Goal: Task Accomplishment & Management: Use online tool/utility

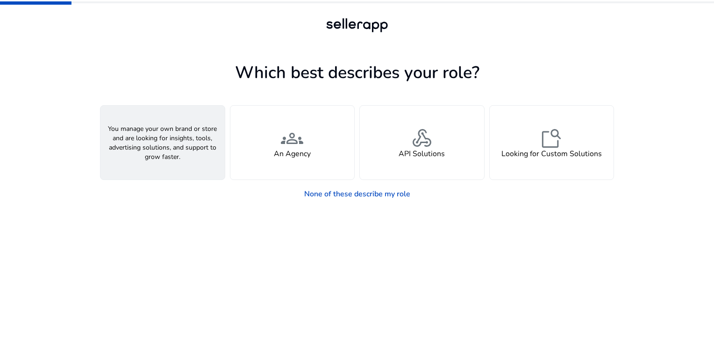
click at [197, 147] on div "person A Seller" at bounding box center [163, 143] width 124 height 74
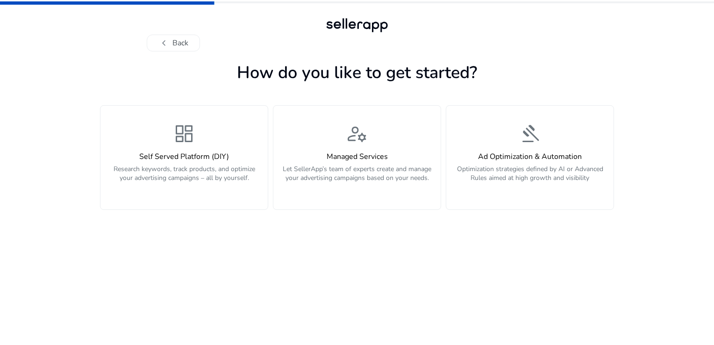
click at [197, 147] on div "dashboard Self Served Platform (DIY) Research keywords, track products, and opt…" at bounding box center [184, 157] width 156 height 70
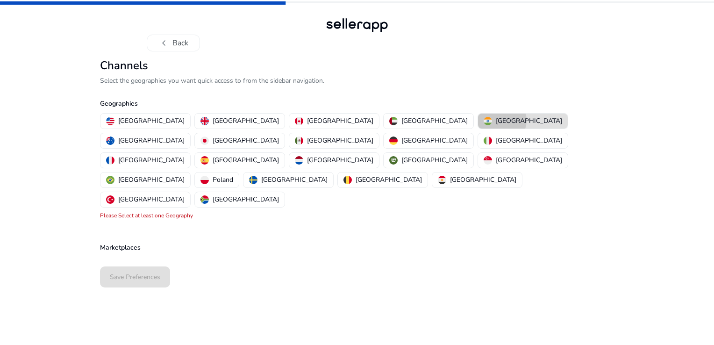
click at [496, 120] on p "[GEOGRAPHIC_DATA]" at bounding box center [529, 121] width 66 height 10
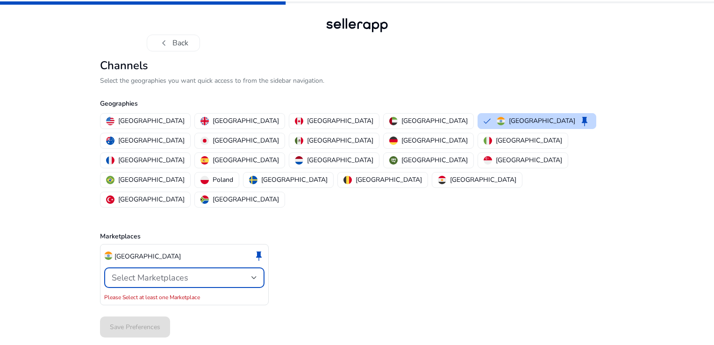
click at [183, 272] on span "Select Marketplaces" at bounding box center [150, 277] width 77 height 11
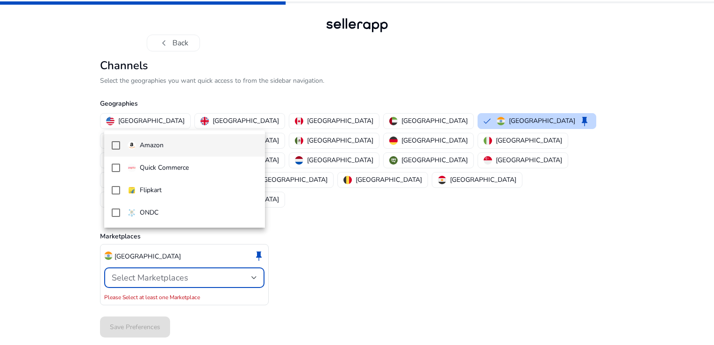
click at [155, 153] on mat-option "Amazon" at bounding box center [184, 145] width 161 height 22
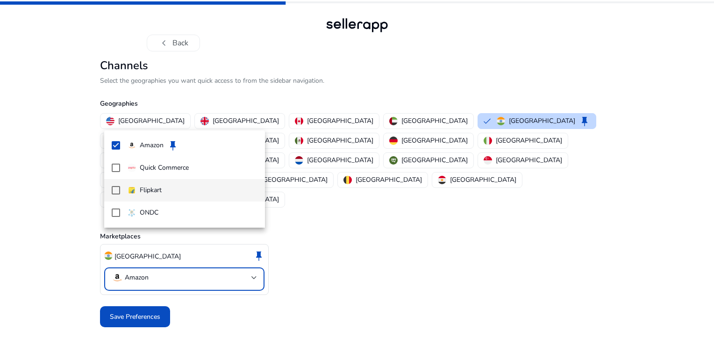
click at [151, 189] on p "Flipkart" at bounding box center [151, 190] width 22 height 10
click at [148, 277] on div at bounding box center [357, 172] width 714 height 345
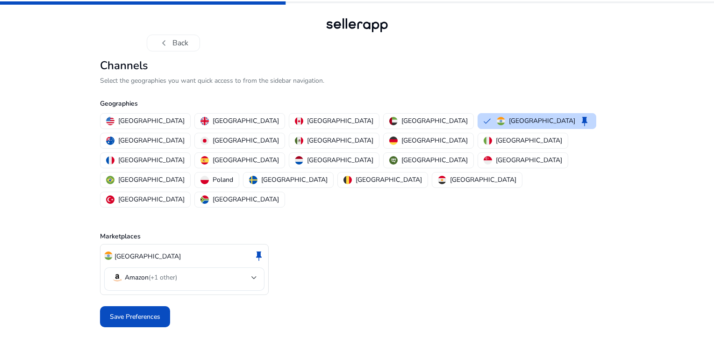
click at [148, 312] on span "Save Preferences" at bounding box center [135, 317] width 50 height 10
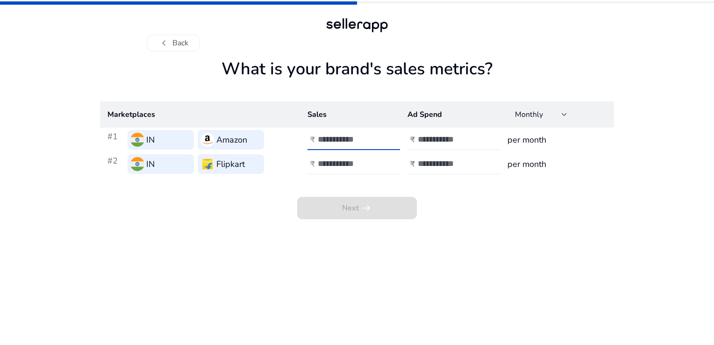
click at [330, 141] on input "number" at bounding box center [349, 139] width 63 height 10
type input "*"
click at [321, 162] on input "number" at bounding box center [349, 163] width 63 height 10
type input "*"
click at [461, 140] on input "number" at bounding box center [449, 139] width 63 height 10
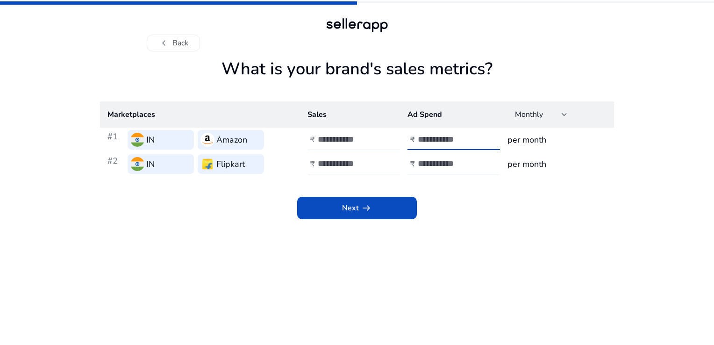
type input "****"
click at [448, 160] on input "number" at bounding box center [449, 163] width 63 height 10
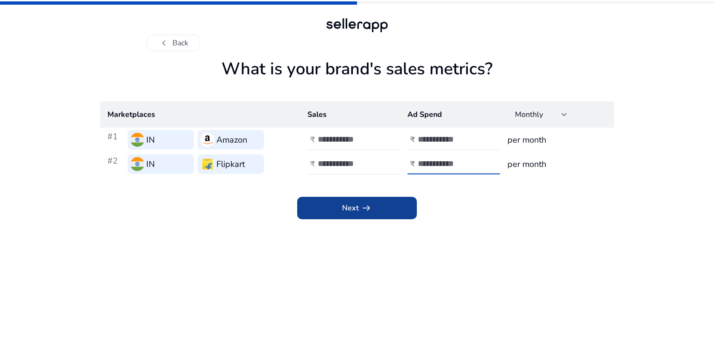
type input "****"
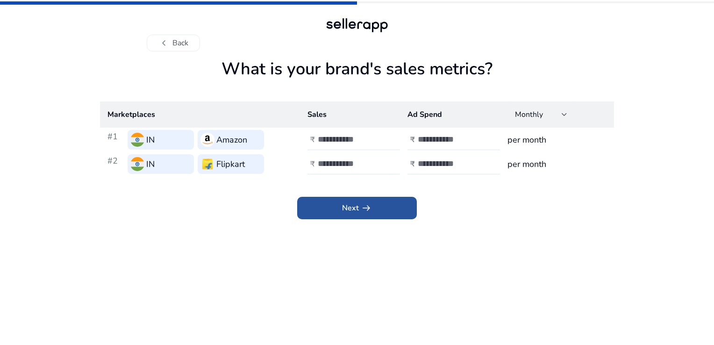
click at [387, 203] on span at bounding box center [357, 208] width 120 height 22
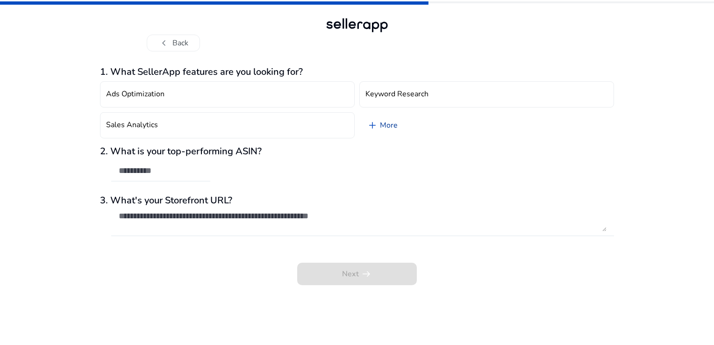
click at [372, 123] on span "add" at bounding box center [372, 125] width 11 height 11
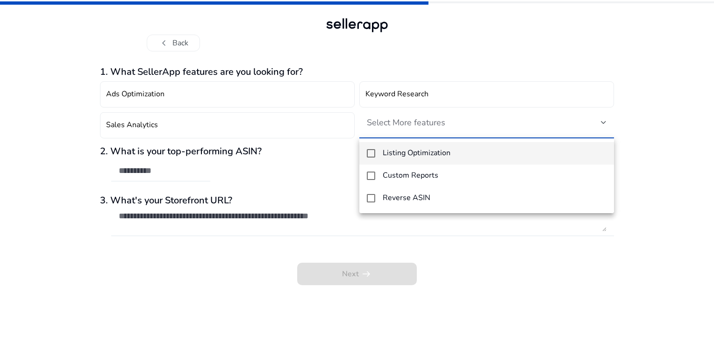
click at [305, 179] on div at bounding box center [357, 172] width 714 height 345
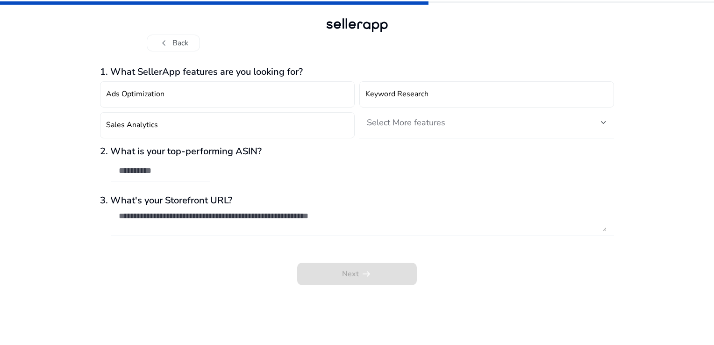
click at [370, 24] on div at bounding box center [357, 25] width 67 height 19
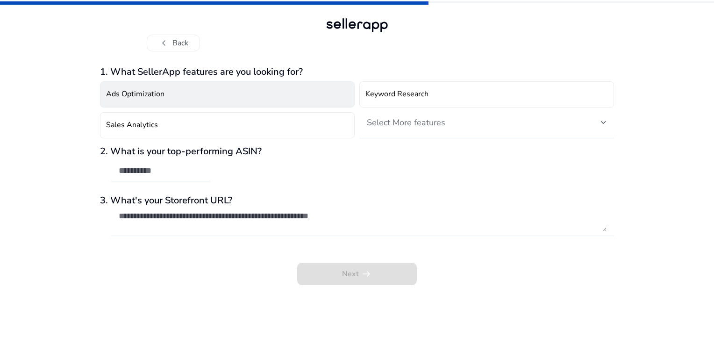
click at [302, 99] on button "Ads Optimization" at bounding box center [227, 94] width 255 height 26
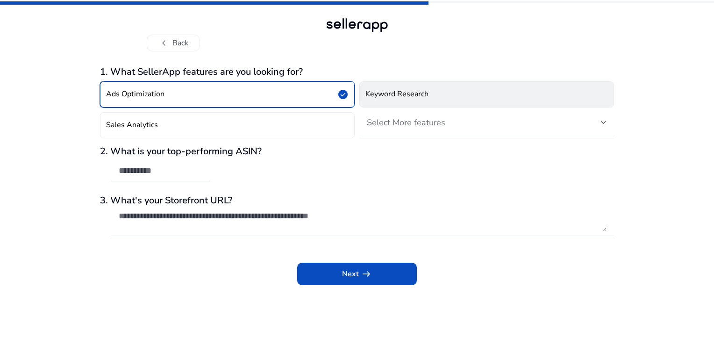
click at [423, 100] on button "Keyword Research" at bounding box center [487, 94] width 255 height 26
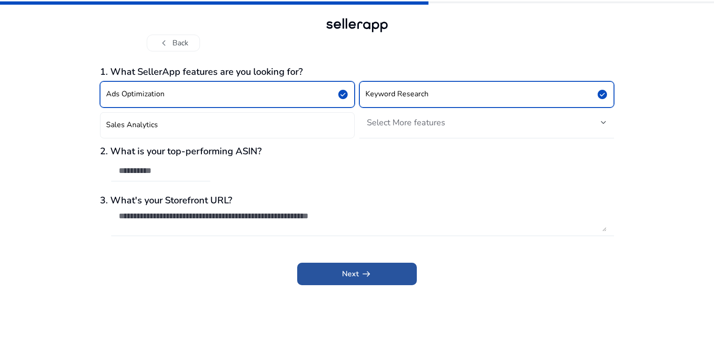
click at [372, 268] on span at bounding box center [357, 274] width 120 height 22
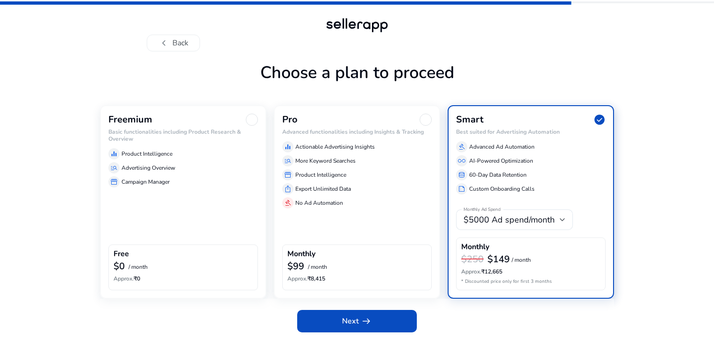
click at [167, 205] on div "Freemium Basic functionalities including Product Research & Overview equalizer …" at bounding box center [183, 201] width 166 height 193
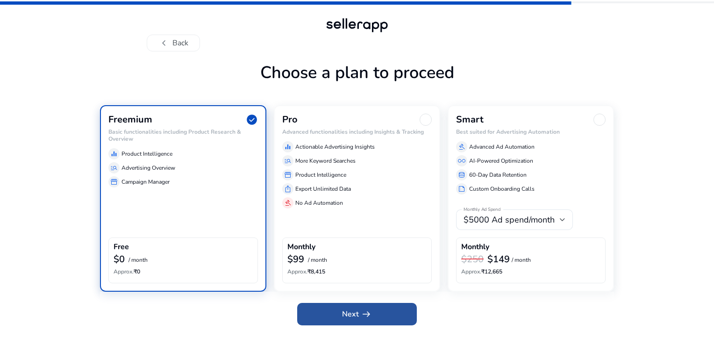
click at [372, 320] on span at bounding box center [357, 314] width 120 height 22
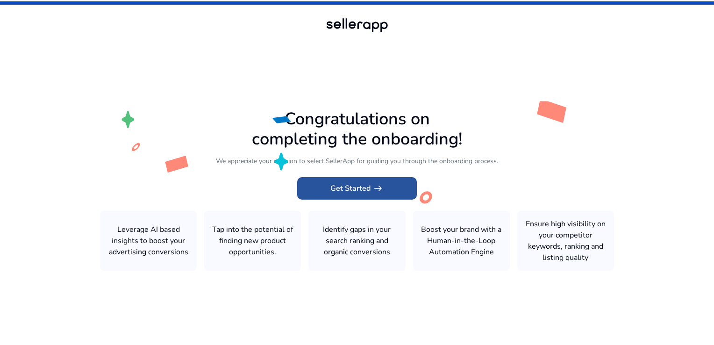
click at [353, 191] on span "Get Started arrow_right_alt" at bounding box center [357, 188] width 53 height 11
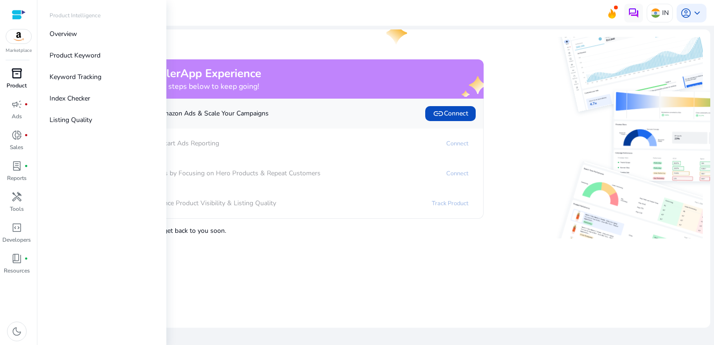
click at [22, 77] on span "inventory_2" at bounding box center [16, 73] width 11 height 11
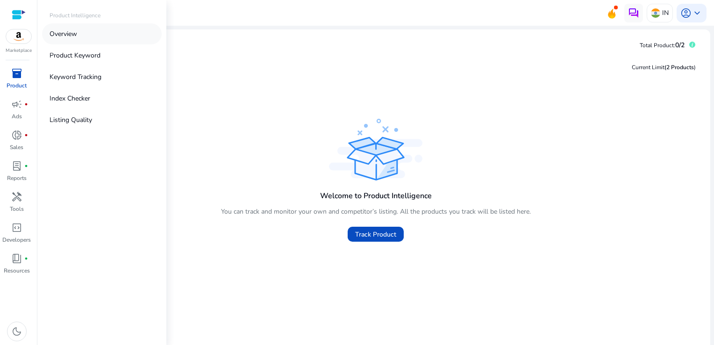
click at [58, 31] on p "Overview" at bounding box center [64, 34] width 28 height 10
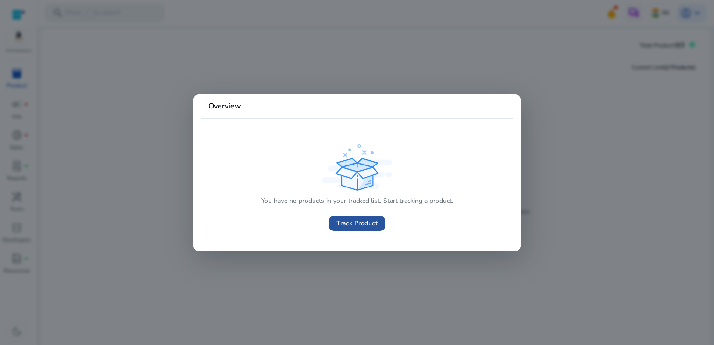
click at [357, 221] on span "Track Product" at bounding box center [357, 223] width 41 height 10
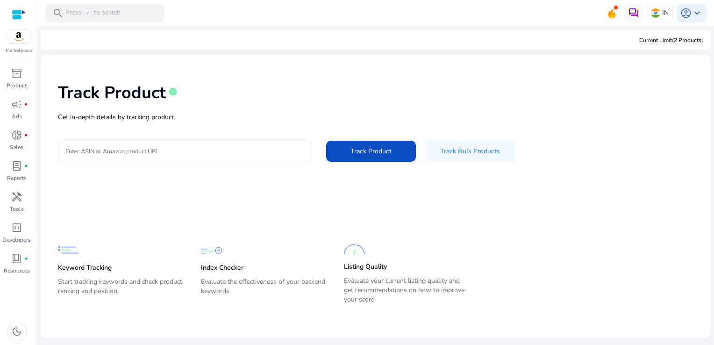
click at [86, 270] on p "Keyword Tracking" at bounding box center [85, 267] width 54 height 9
click at [230, 269] on p "Index Checker" at bounding box center [222, 267] width 43 height 9
click at [16, 169] on span "lab_profile" at bounding box center [16, 165] width 11 height 11
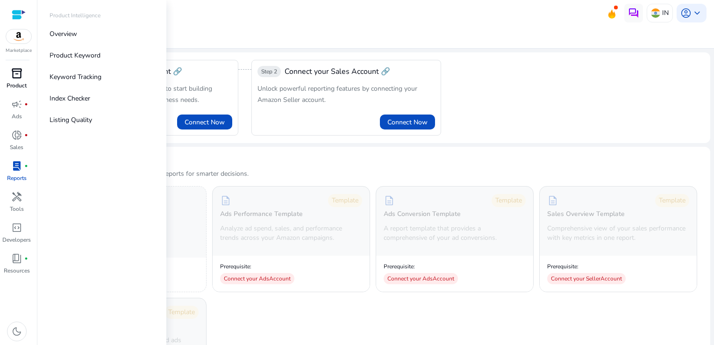
click at [14, 75] on span "inventory_2" at bounding box center [16, 73] width 11 height 11
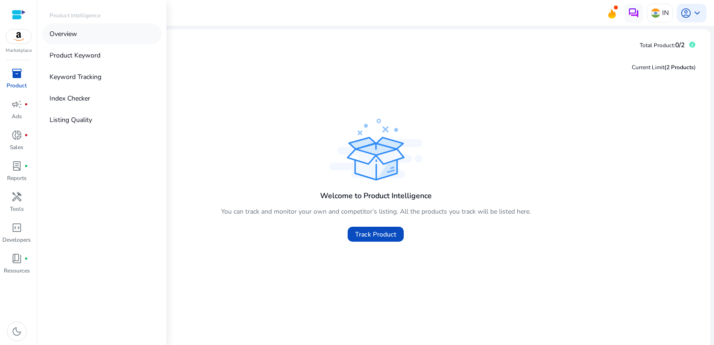
click at [57, 36] on p "Overview" at bounding box center [64, 34] width 28 height 10
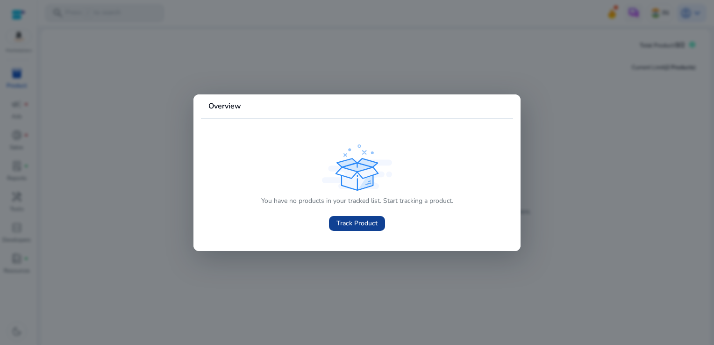
click at [361, 224] on span "Track Product" at bounding box center [357, 223] width 41 height 10
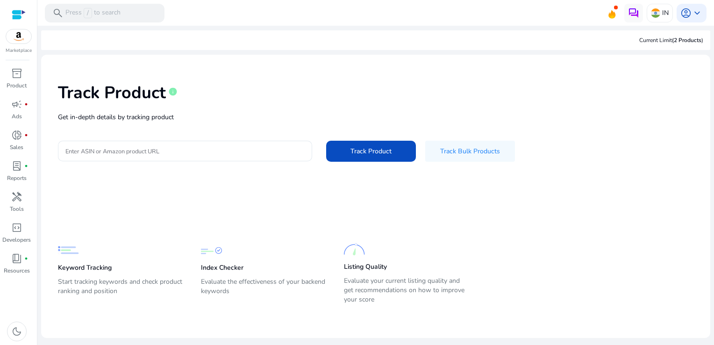
click at [17, 10] on div at bounding box center [19, 14] width 14 height 11
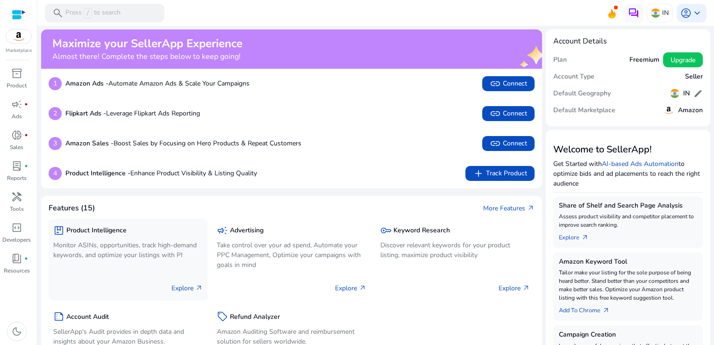
click at [117, 233] on h5 "Product Intelligence" at bounding box center [96, 231] width 60 height 8
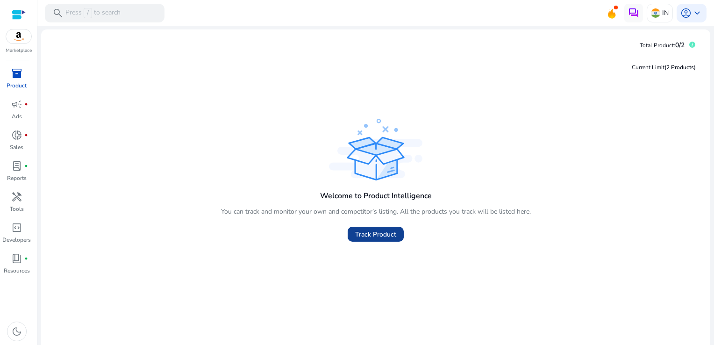
click at [368, 235] on span "Track Product" at bounding box center [375, 235] width 41 height 10
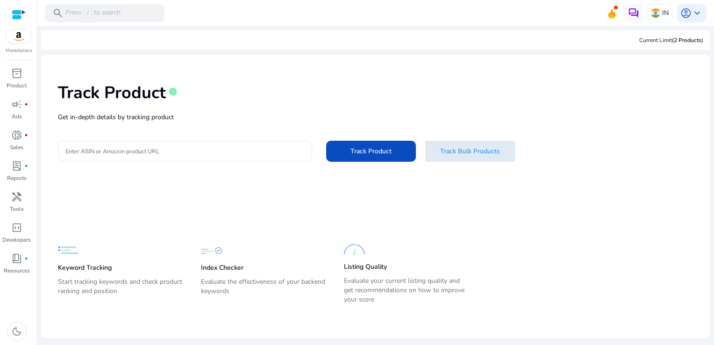
click at [468, 152] on span "Track Bulk Products" at bounding box center [470, 151] width 60 height 10
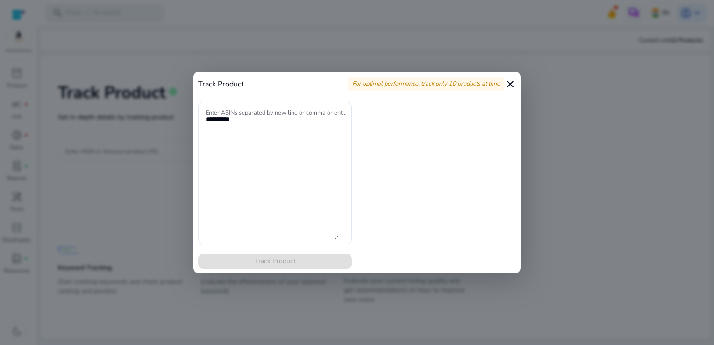
click at [511, 79] on mat-icon "close" at bounding box center [510, 84] width 11 height 11
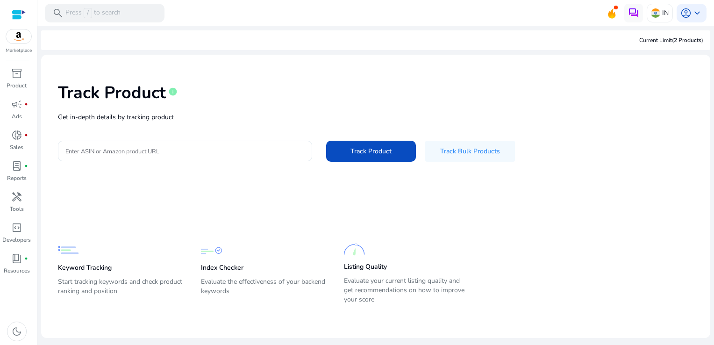
click at [231, 151] on input "Enter ASIN or Amazon product URL" at bounding box center [184, 151] width 239 height 10
click at [92, 270] on p "Keyword Tracking" at bounding box center [85, 267] width 54 height 9
click at [105, 152] on input "Enter ASIN or Amazon product URL" at bounding box center [184, 151] width 239 height 10
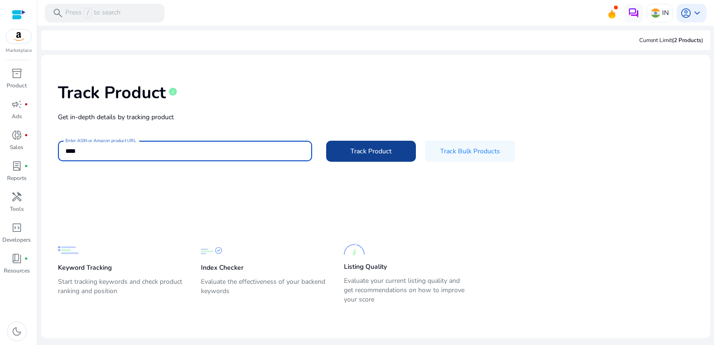
type input "****"
click at [340, 150] on span at bounding box center [371, 151] width 90 height 22
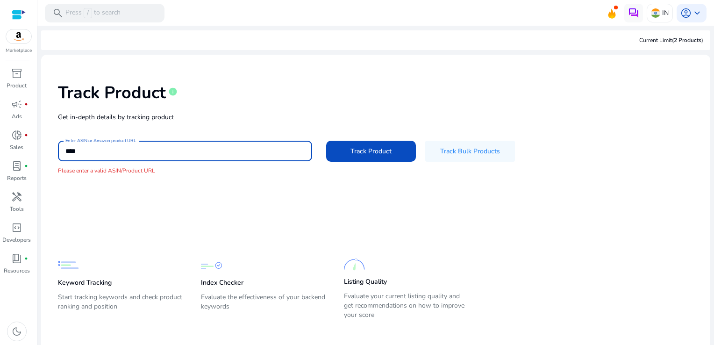
click at [216, 149] on input "****" at bounding box center [184, 151] width 239 height 10
